Goal: Navigation & Orientation: Find specific page/section

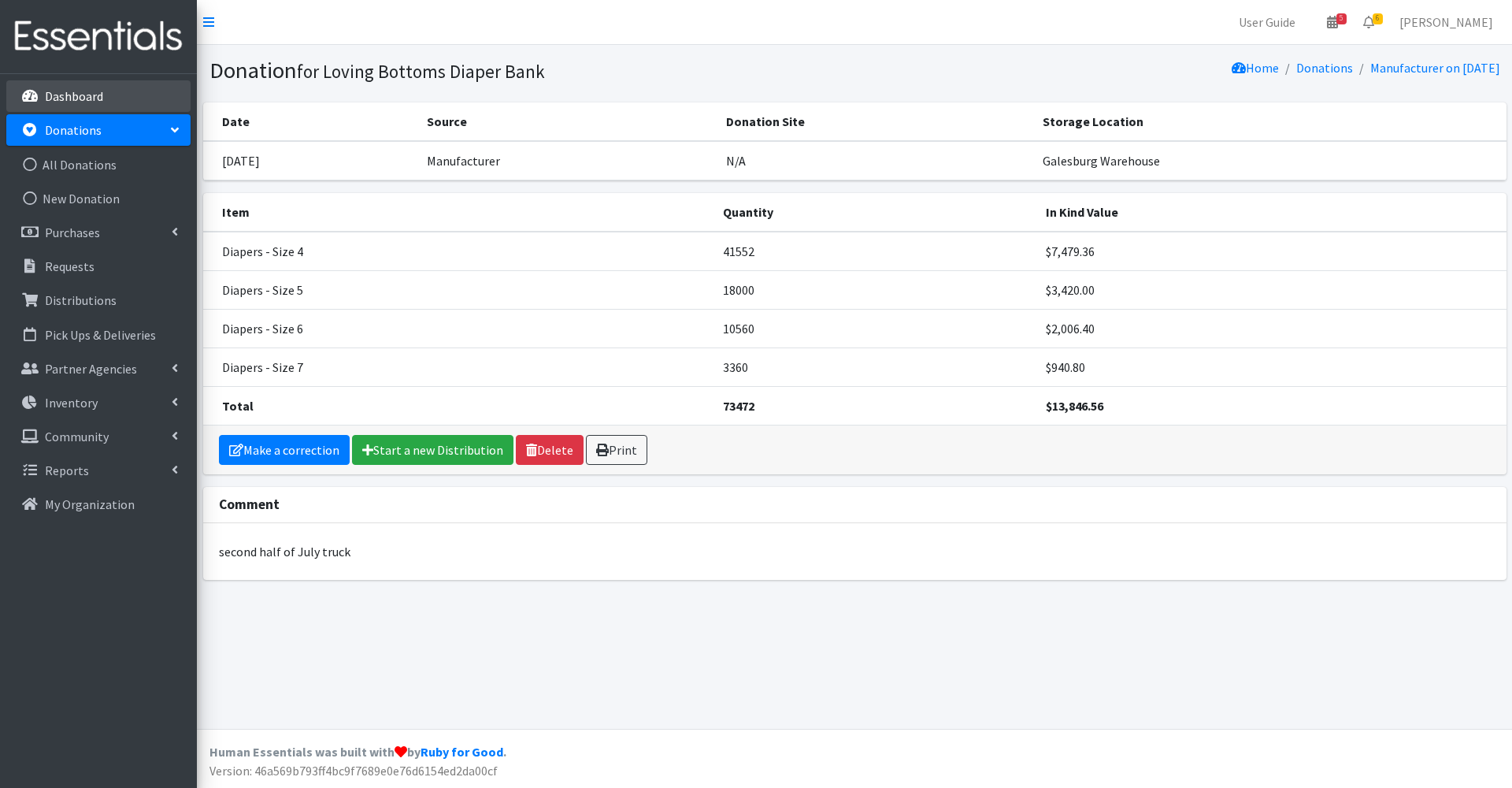
click at [102, 94] on p "Dashboard" at bounding box center [74, 96] width 58 height 16
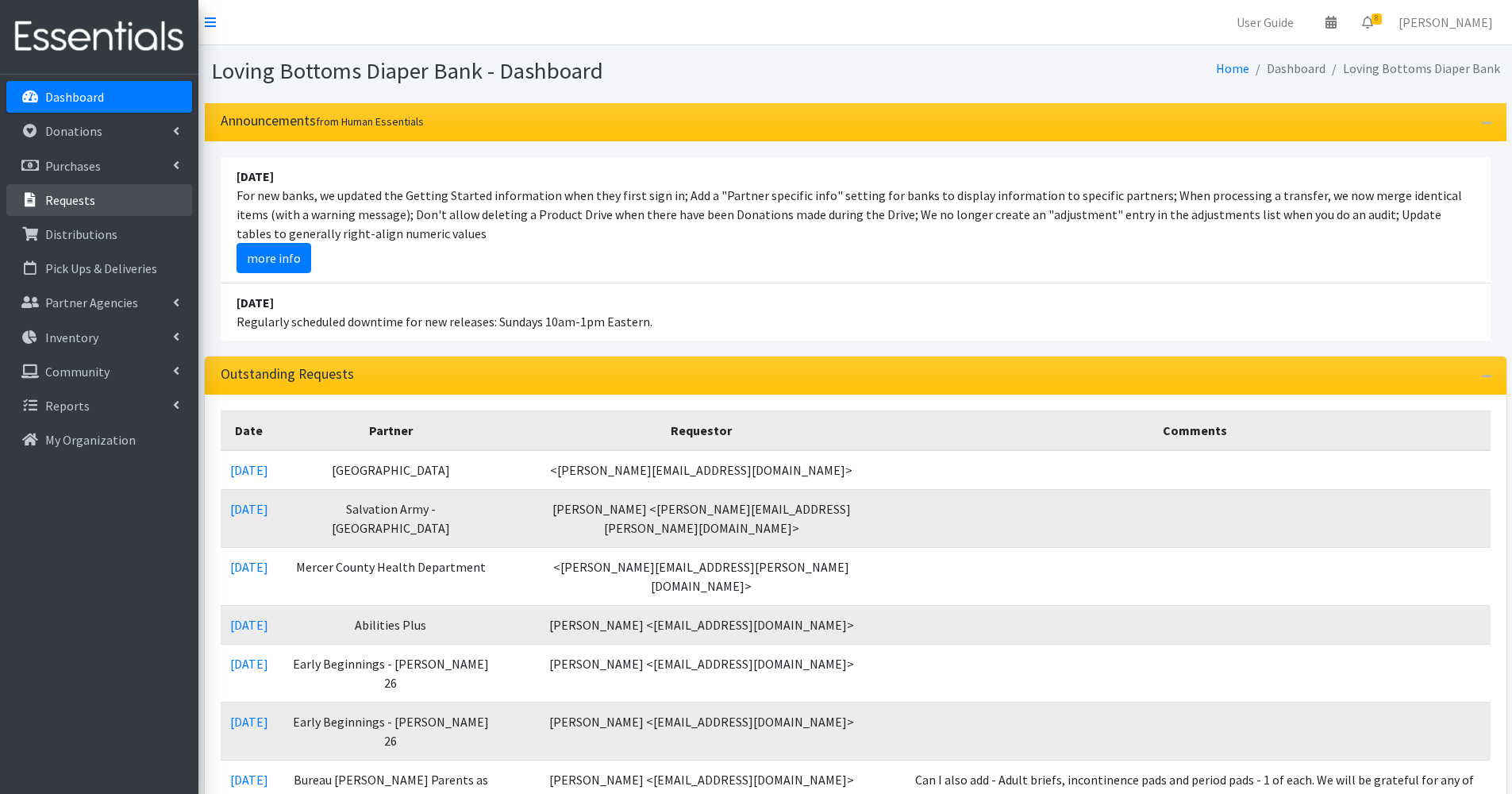
click at [123, 213] on link "Requests" at bounding box center [99, 199] width 186 height 31
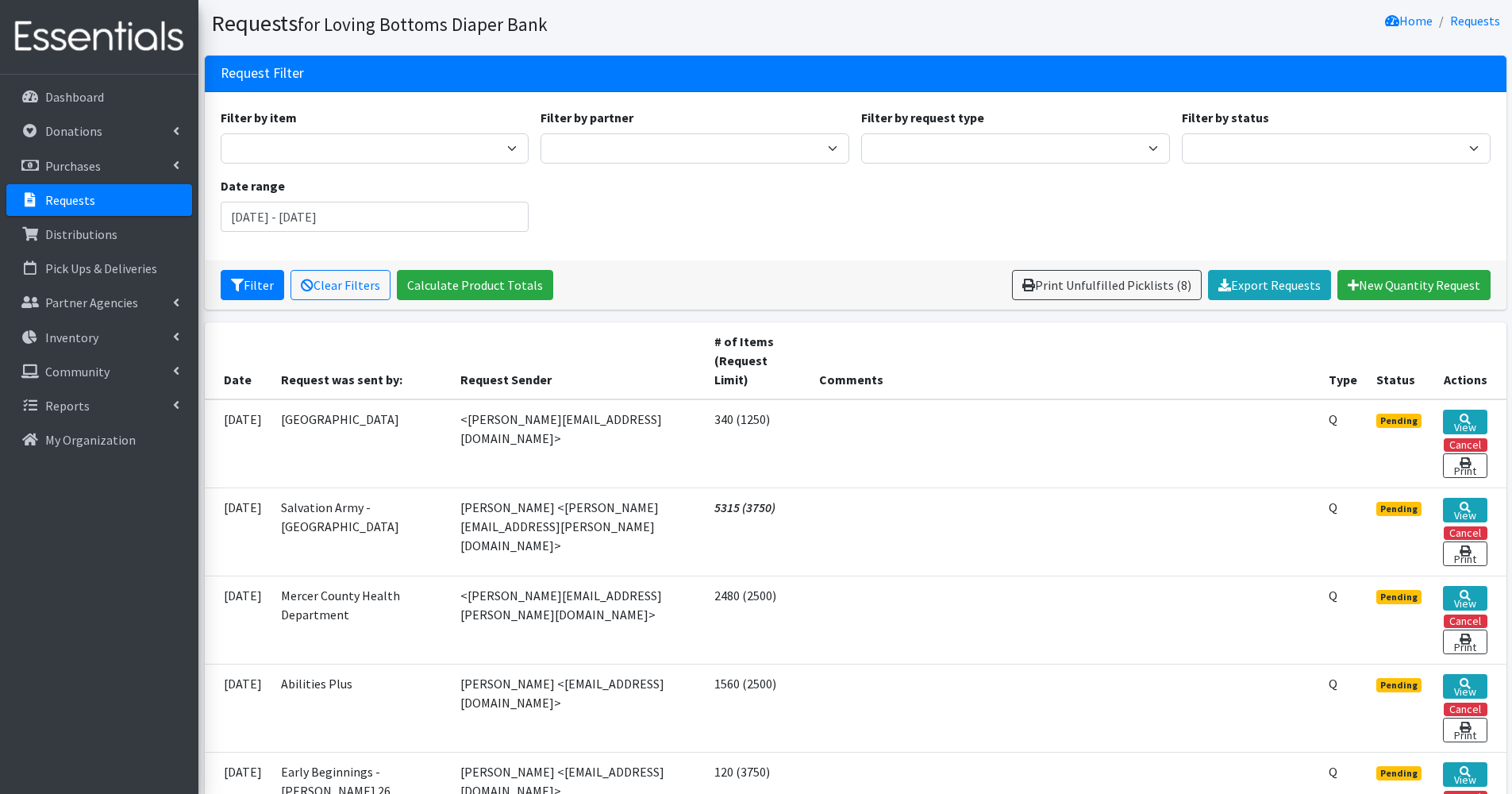
scroll to position [45, 0]
